Goal: Use online tool/utility

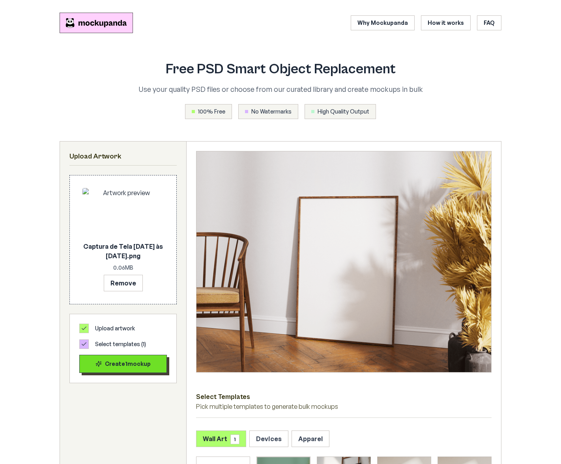
click at [114, 367] on div "Create 1 mockup" at bounding box center [123, 364] width 74 height 8
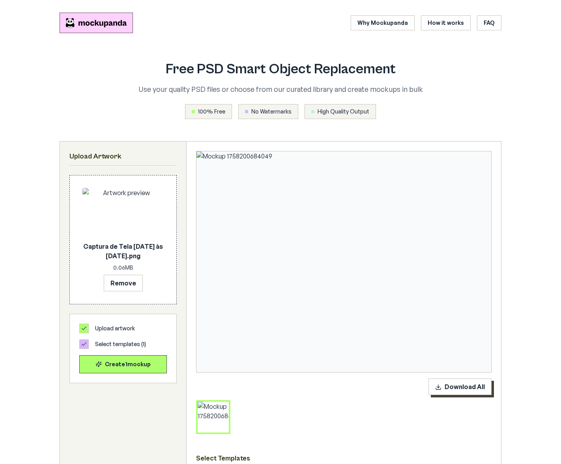
click at [467, 386] on button "Download All" at bounding box center [459, 387] width 63 height 17
click at [175, 28] on header "Why Mockupanda How it works FAQ" at bounding box center [281, 22] width 442 height 33
click at [88, 23] on img "Mockupanda home" at bounding box center [96, 22] width 73 height 21
click at [249, 25] on header "Why Mockupanda How it works FAQ" at bounding box center [281, 22] width 442 height 33
click at [121, 286] on button "Remove" at bounding box center [123, 283] width 39 height 17
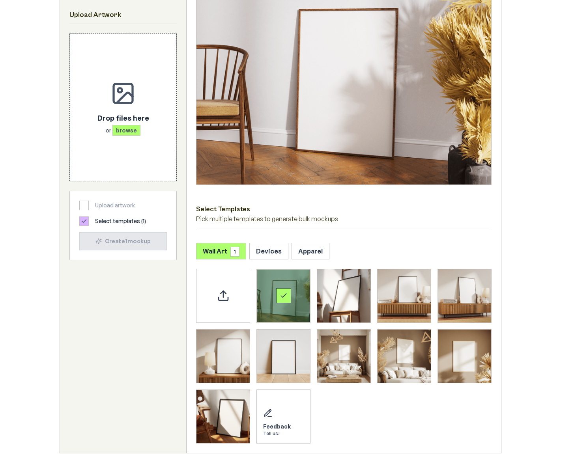
scroll to position [229, 0]
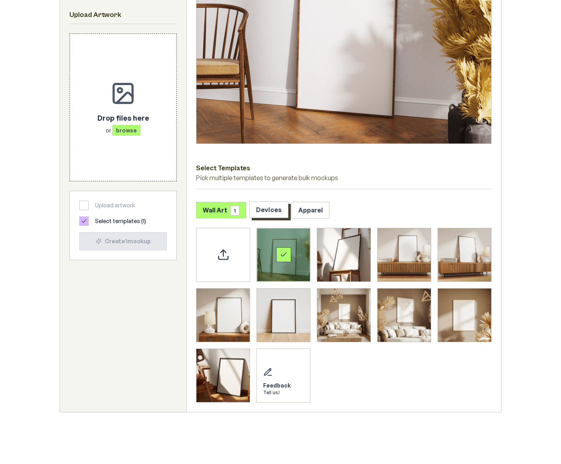
click at [269, 212] on button "Devices" at bounding box center [268, 210] width 39 height 17
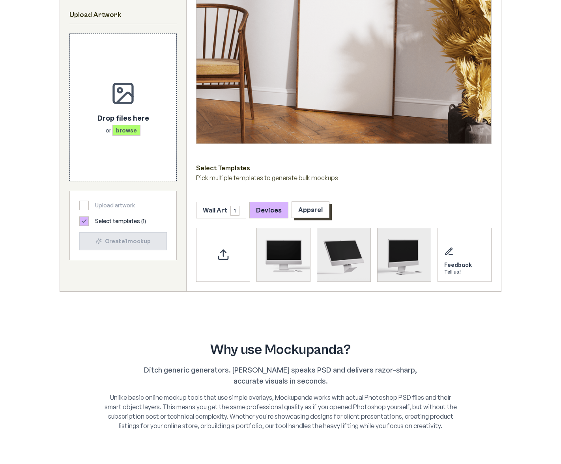
click at [312, 210] on button "Apparel" at bounding box center [310, 210] width 38 height 17
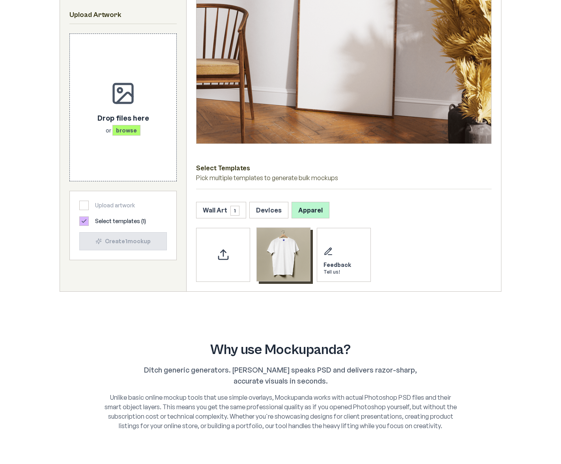
click at [281, 259] on img "Select template T-Shirt" at bounding box center [283, 254] width 53 height 53
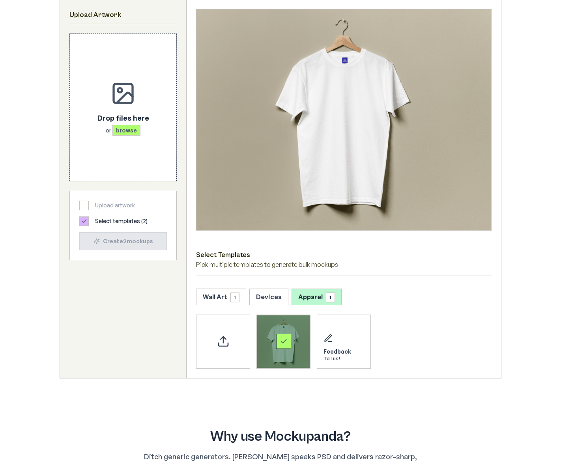
scroll to position [91, 0]
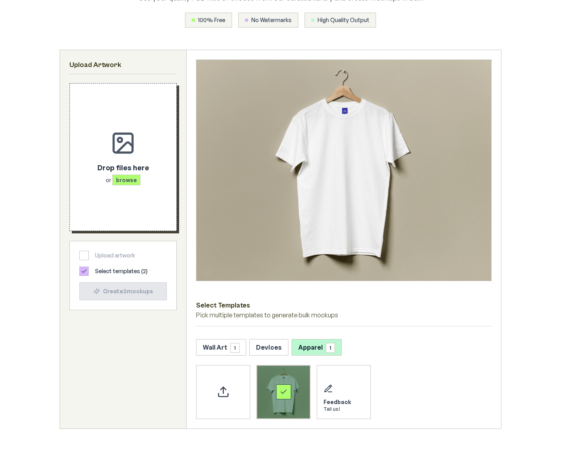
click at [125, 180] on span "browse" at bounding box center [126, 180] width 28 height 11
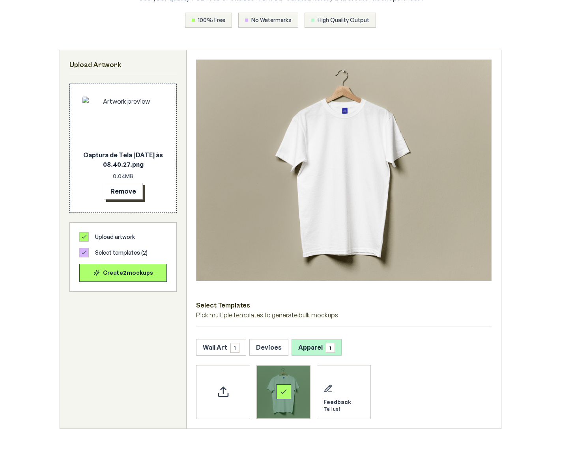
click at [125, 196] on button "Remove" at bounding box center [123, 191] width 39 height 17
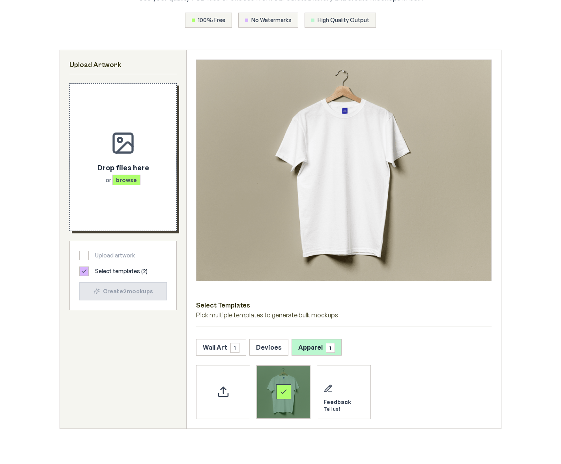
click at [127, 180] on span "browse" at bounding box center [126, 180] width 28 height 11
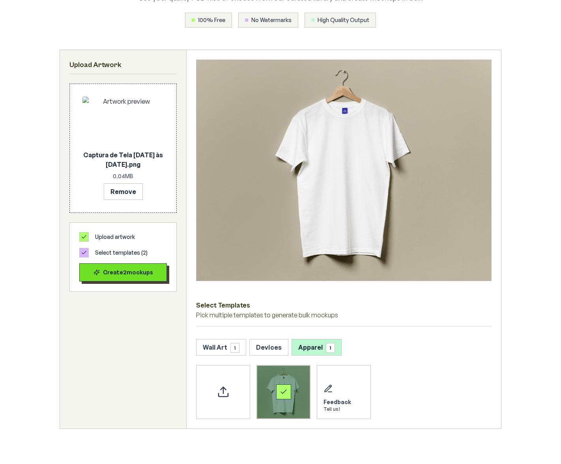
click at [120, 273] on div "Create 2 mockup s" at bounding box center [123, 273] width 74 height 8
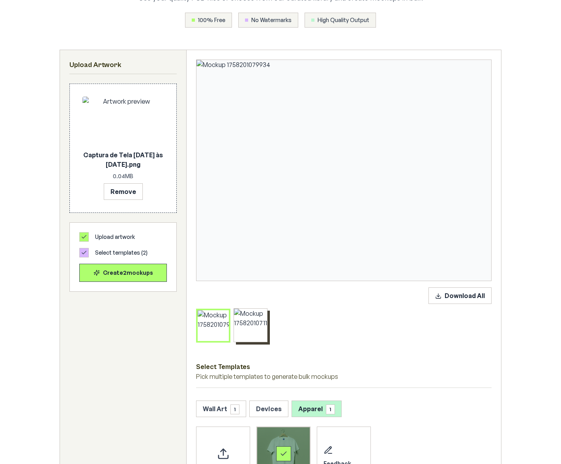
click at [253, 328] on icon at bounding box center [250, 325] width 6 height 6
